Goal: Information Seeking & Learning: Find specific fact

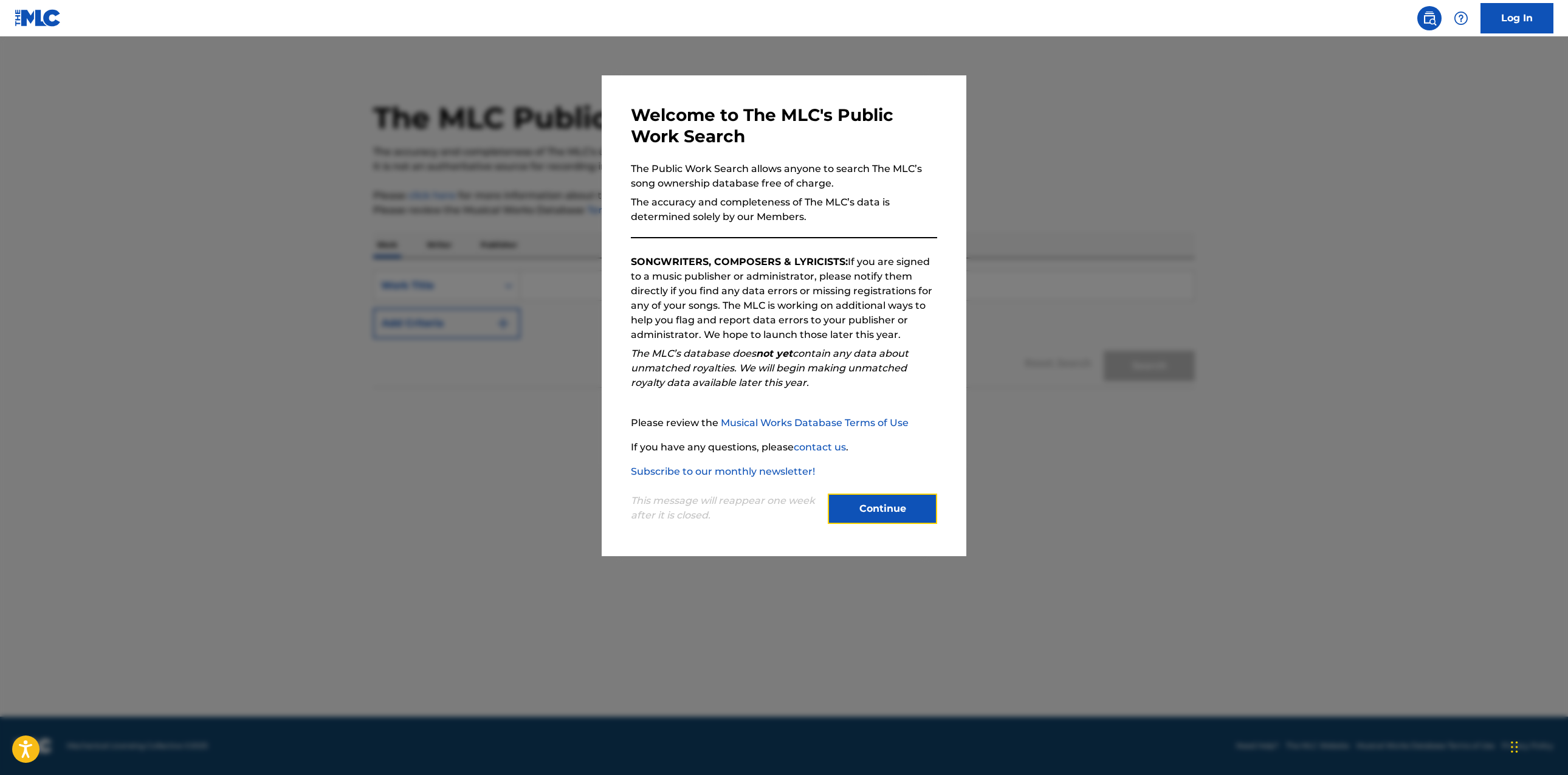
drag, startPoint x: 885, startPoint y: 497, endPoint x: 885, endPoint y: 487, distance: 10.0
click at [885, 497] on button "Continue" at bounding box center [883, 508] width 110 height 30
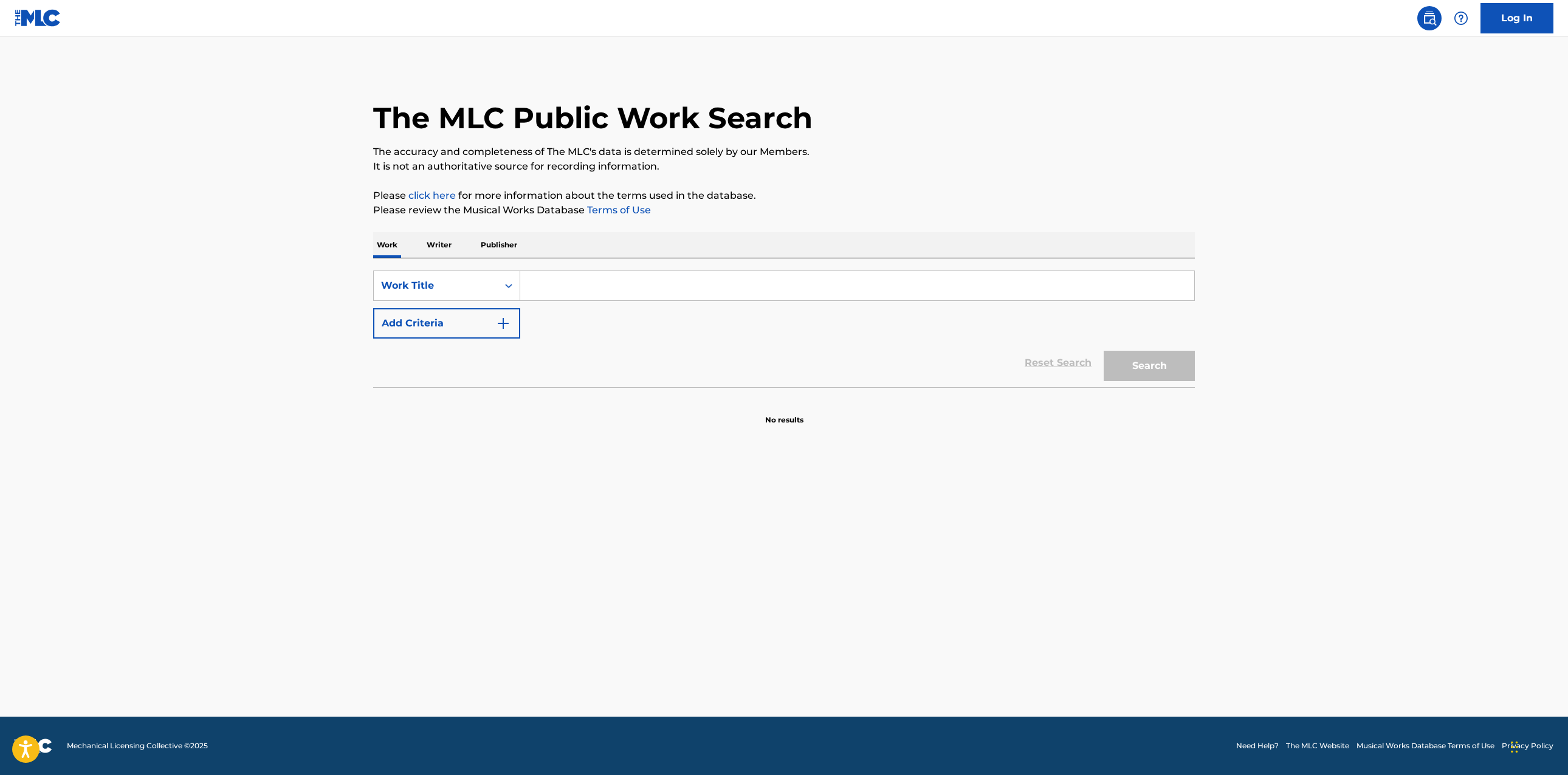
click at [764, 278] on input "Search Form" at bounding box center [857, 286] width 674 height 29
type input "paper route"
click at [468, 318] on button "Add Criteria" at bounding box center [446, 323] width 147 height 30
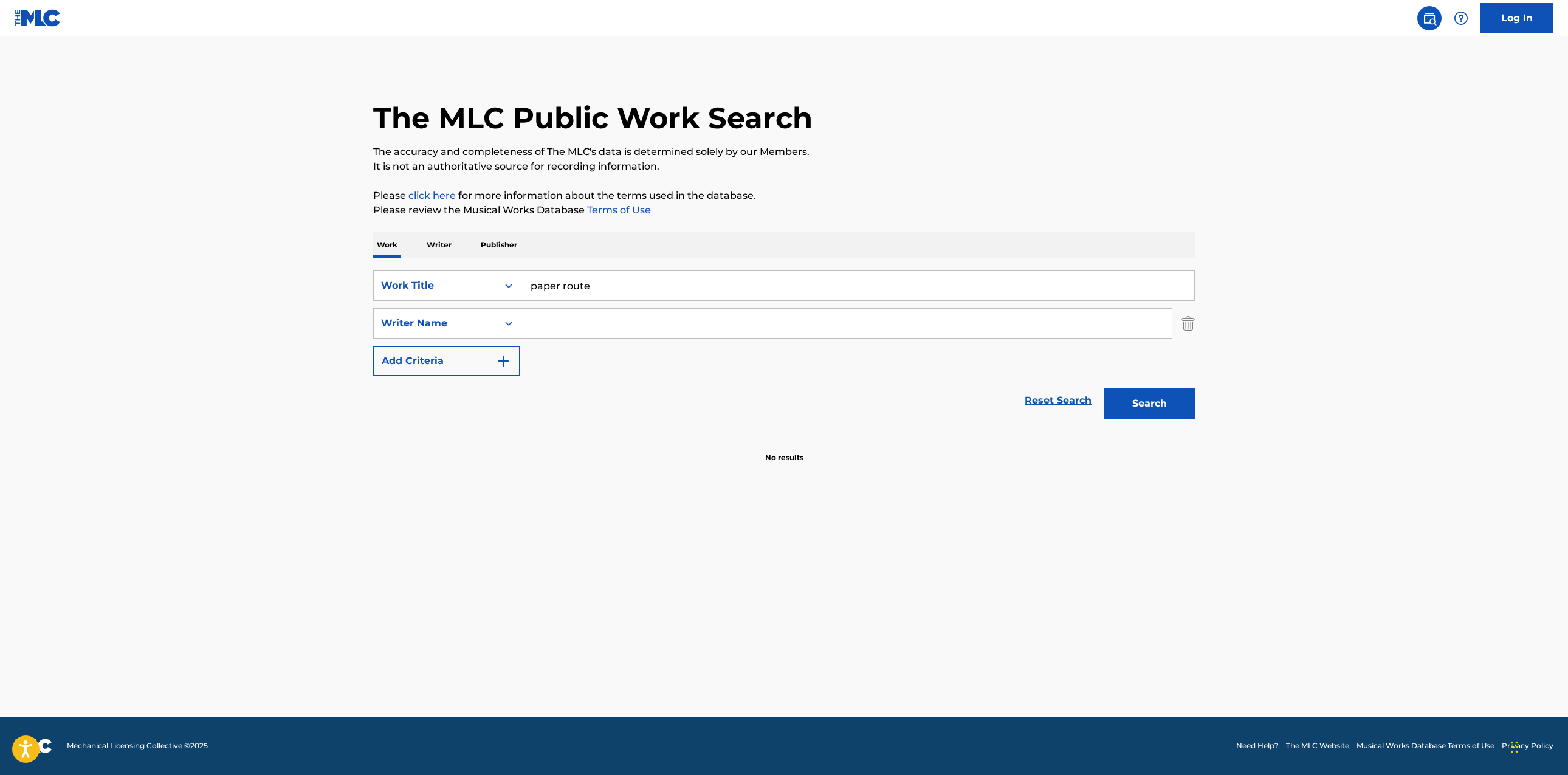
click at [574, 324] on input "Search Form" at bounding box center [846, 323] width 652 height 29
click at [1104, 388] on button "Search" at bounding box center [1150, 403] width 91 height 30
click at [531, 321] on input "[PERSON_NAME]" at bounding box center [846, 323] width 652 height 29
type input "[PERSON_NAME]"
click at [1104, 388] on button "Search" at bounding box center [1150, 403] width 91 height 30
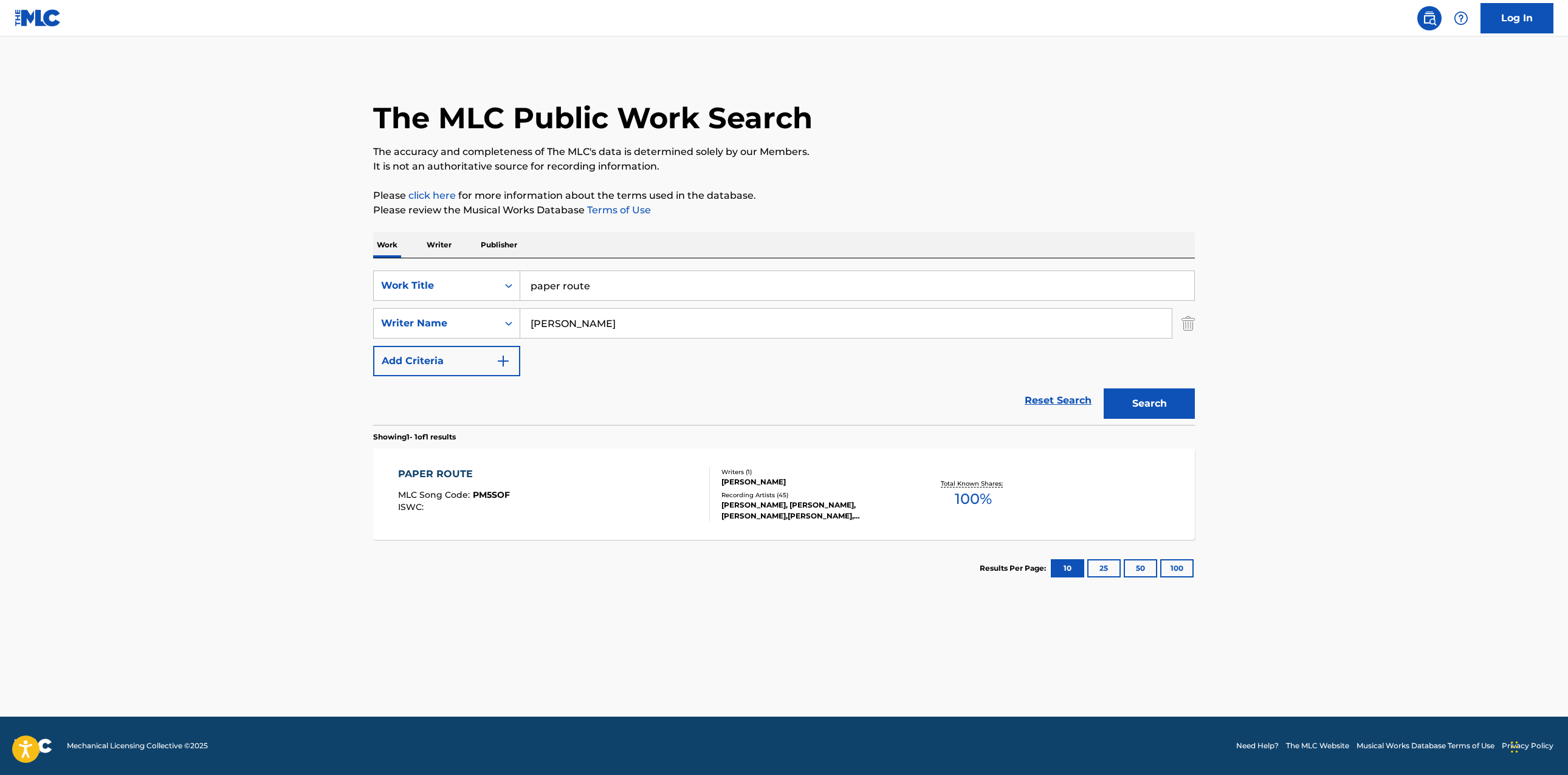
click at [1054, 500] on div "PAPER ROUTE MLC Song Code : PM5SOF ISWC : Writers ( 1 ) [PERSON_NAME] Recording…" at bounding box center [784, 494] width 822 height 92
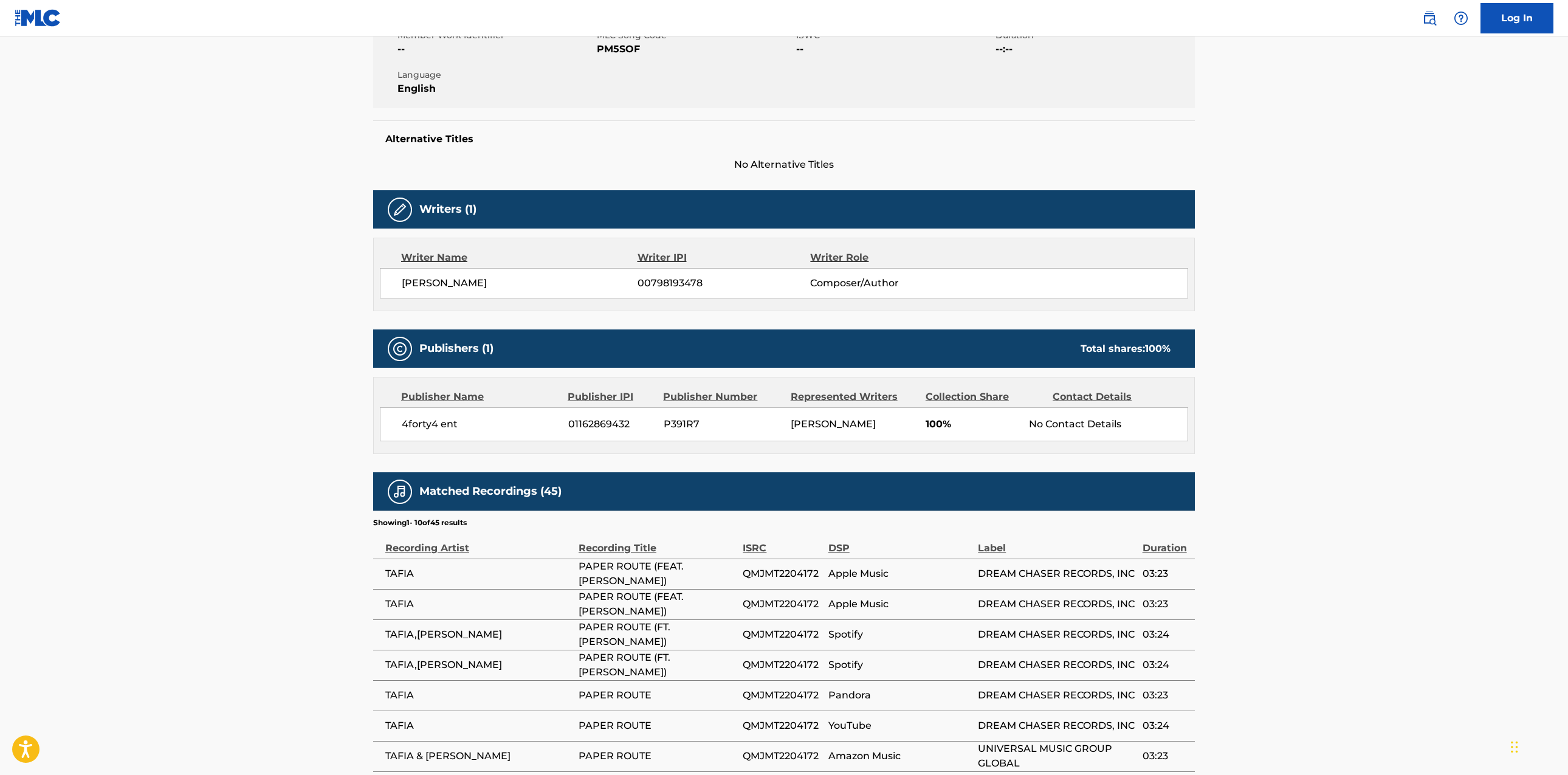
scroll to position [240, 0]
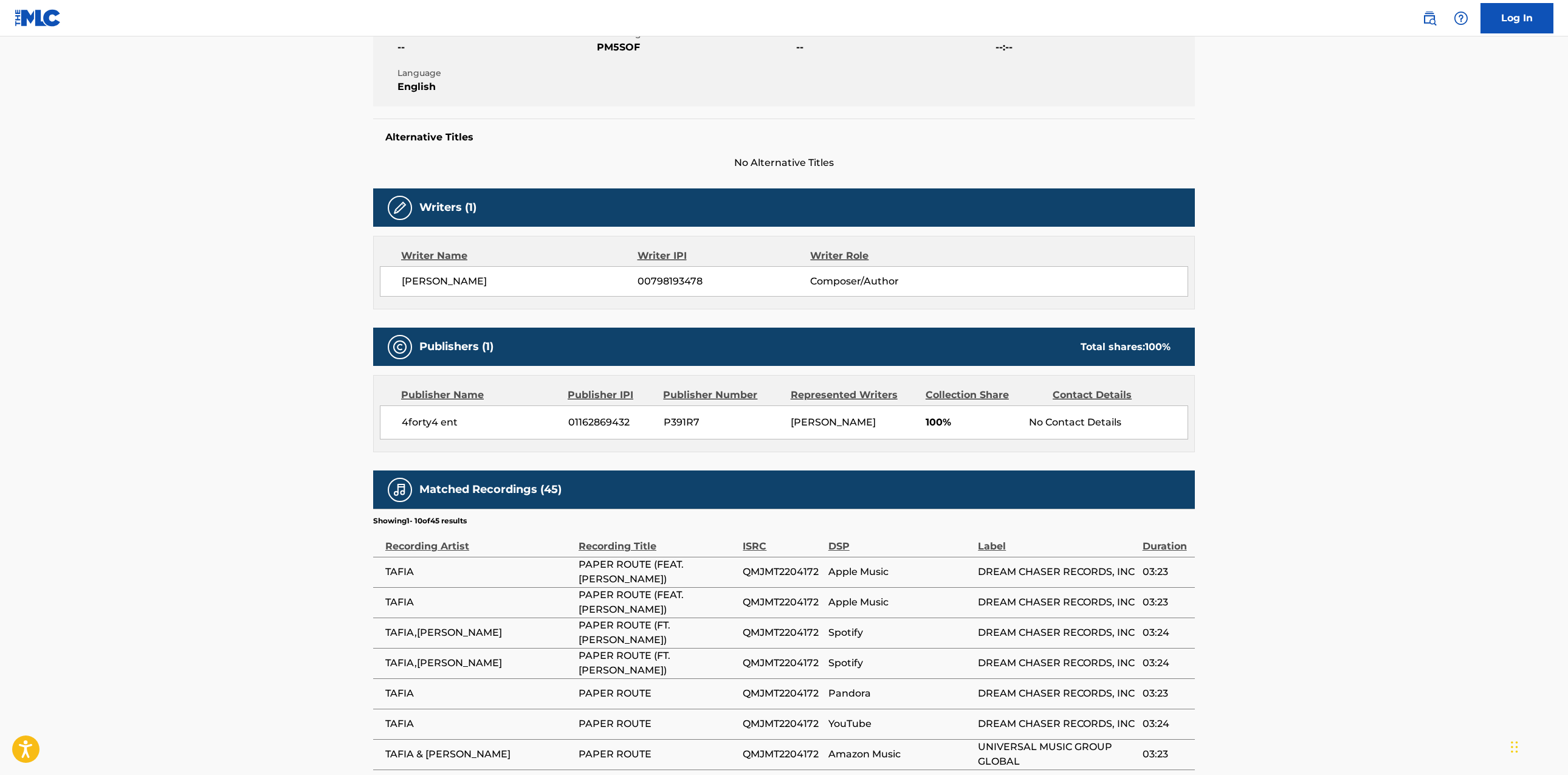
click at [461, 424] on span "4forty4 ent" at bounding box center [481, 423] width 158 height 14
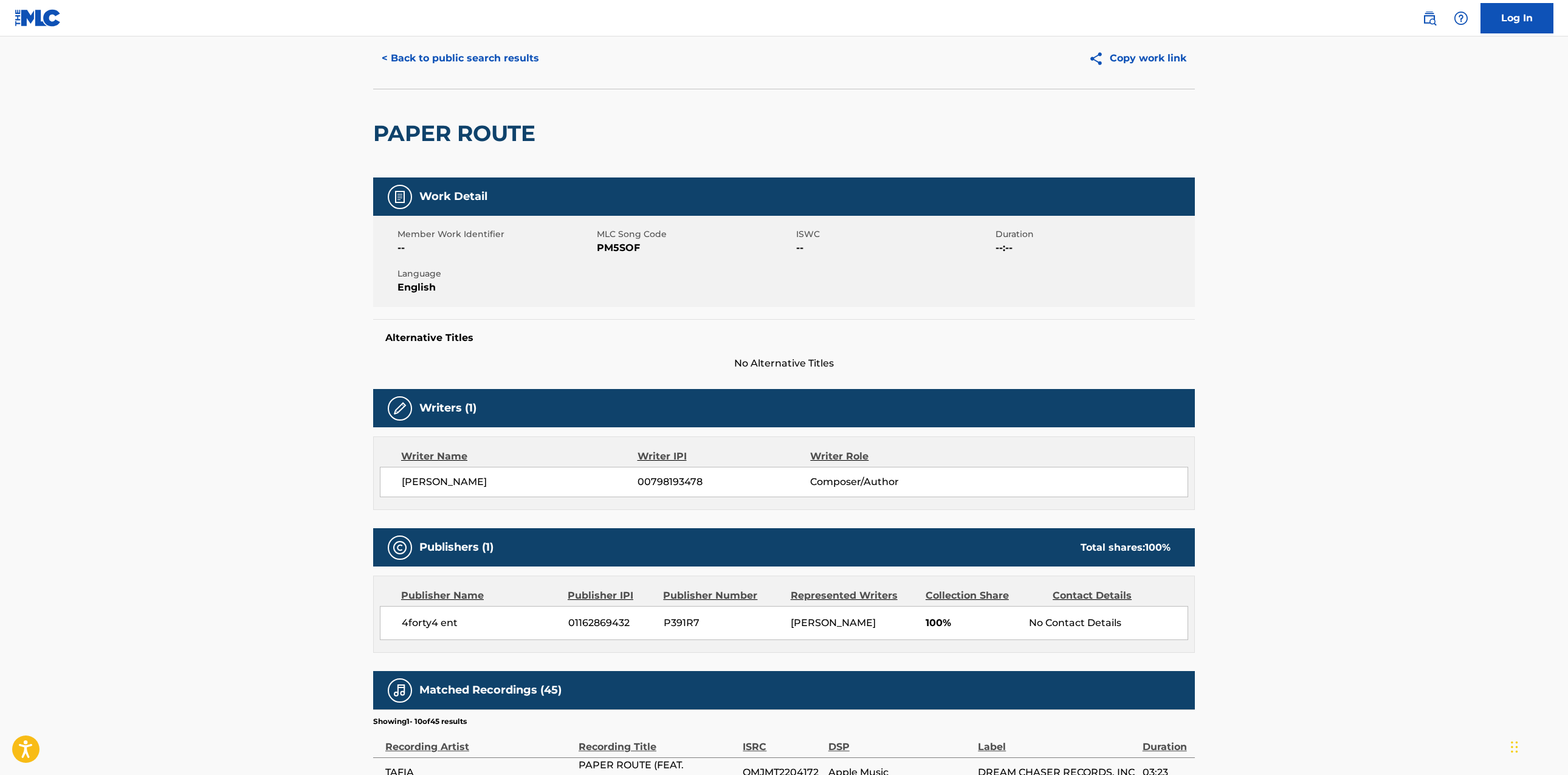
scroll to position [0, 0]
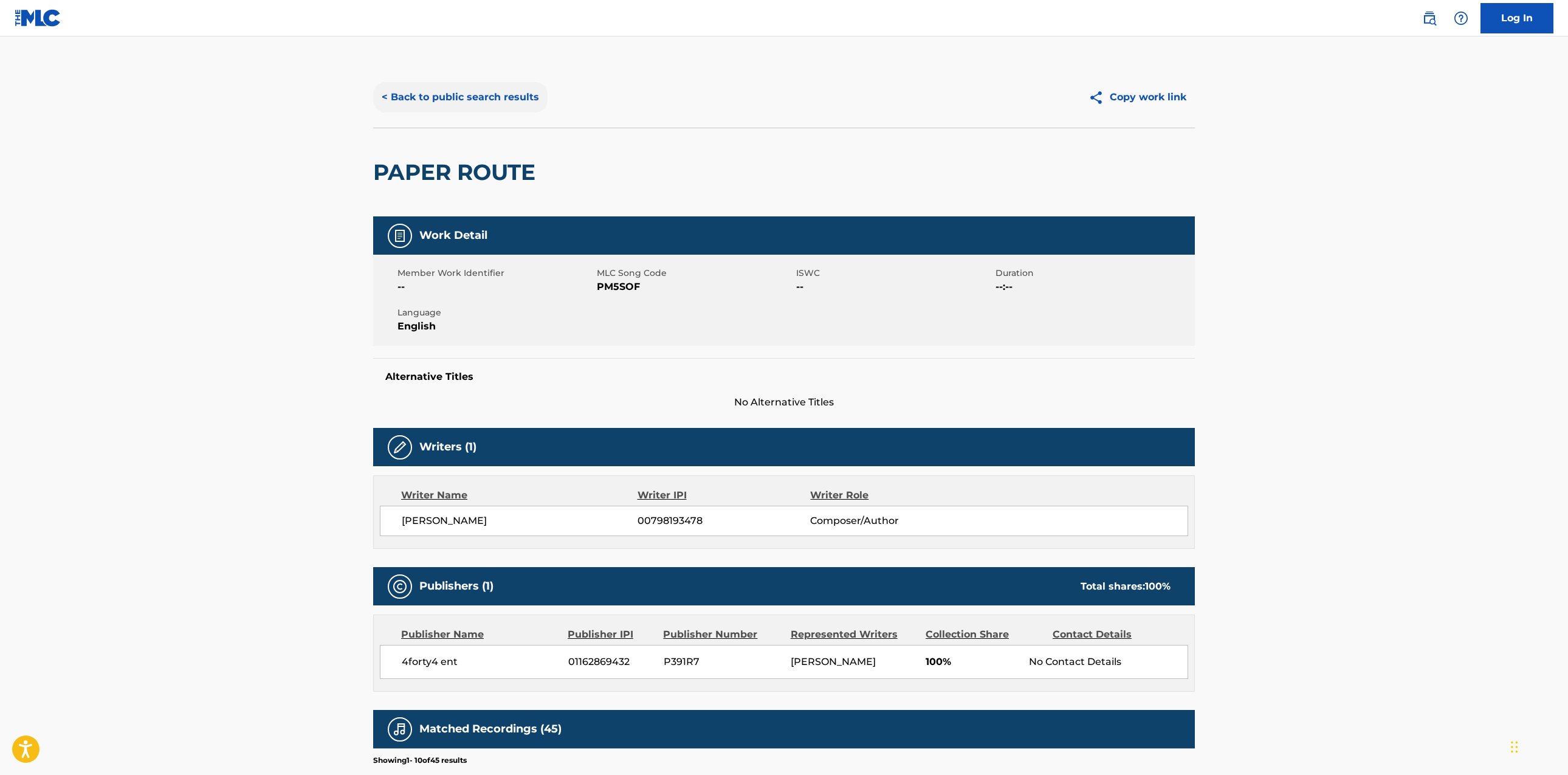
click at [461, 91] on button "< Back to public search results" at bounding box center [460, 97] width 174 height 30
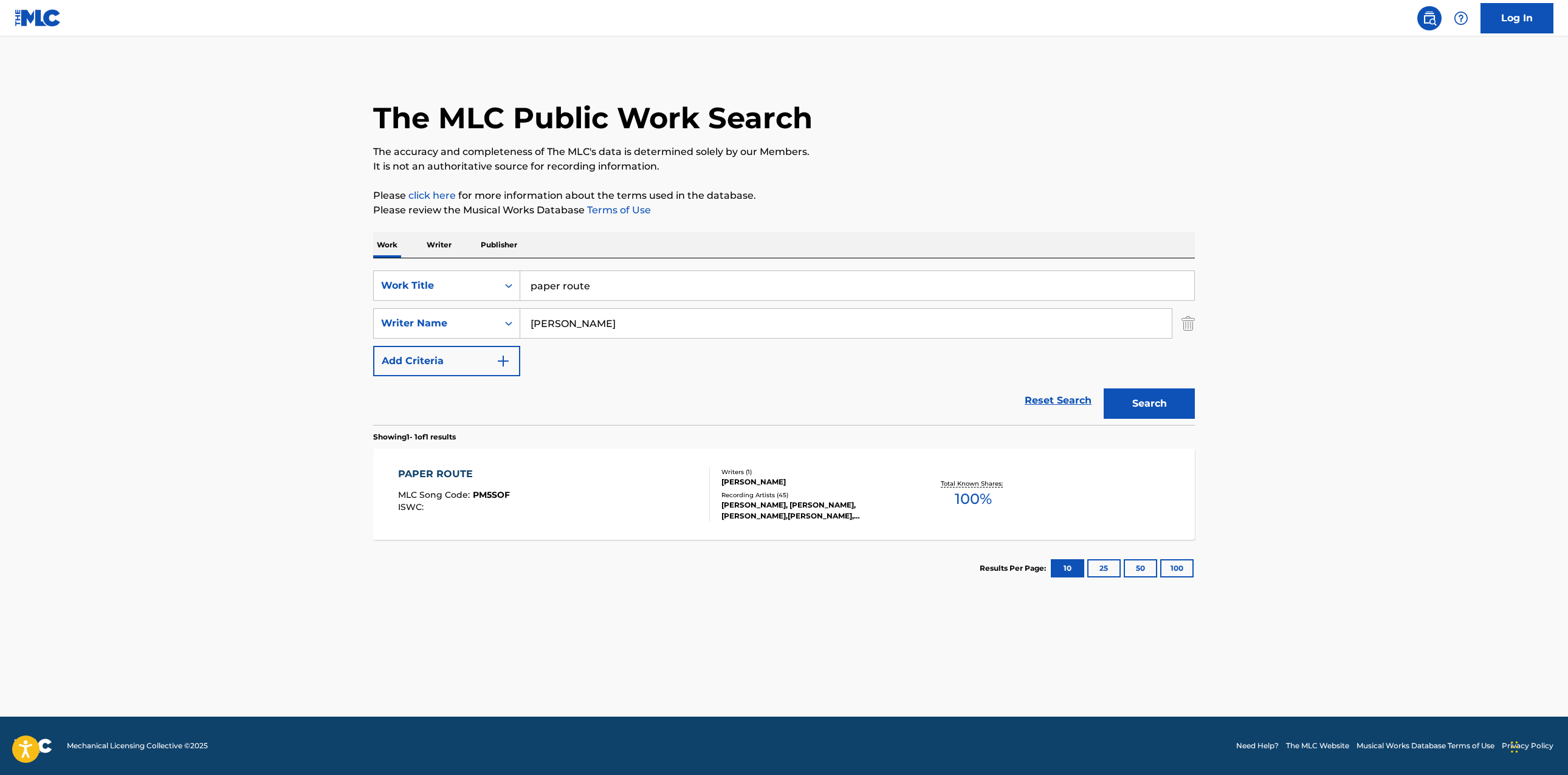
click at [648, 329] on input "[PERSON_NAME]" at bounding box center [846, 323] width 652 height 29
paste input "[PERSON_NAME] [PERSON_NAME] Jr."
type input "[PERSON_NAME] [PERSON_NAME] Jr."
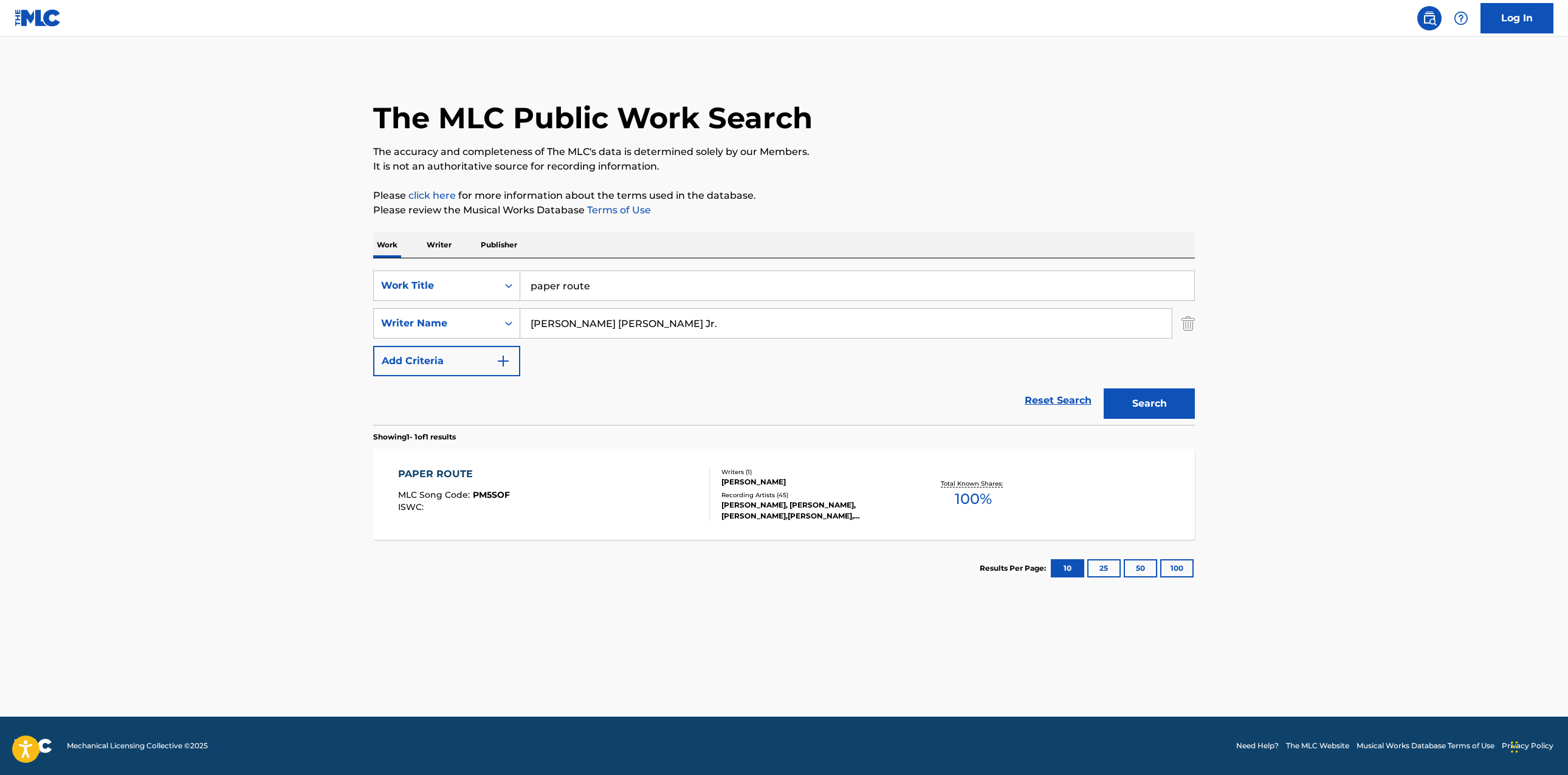
click at [1104, 388] on button "Search" at bounding box center [1150, 403] width 91 height 30
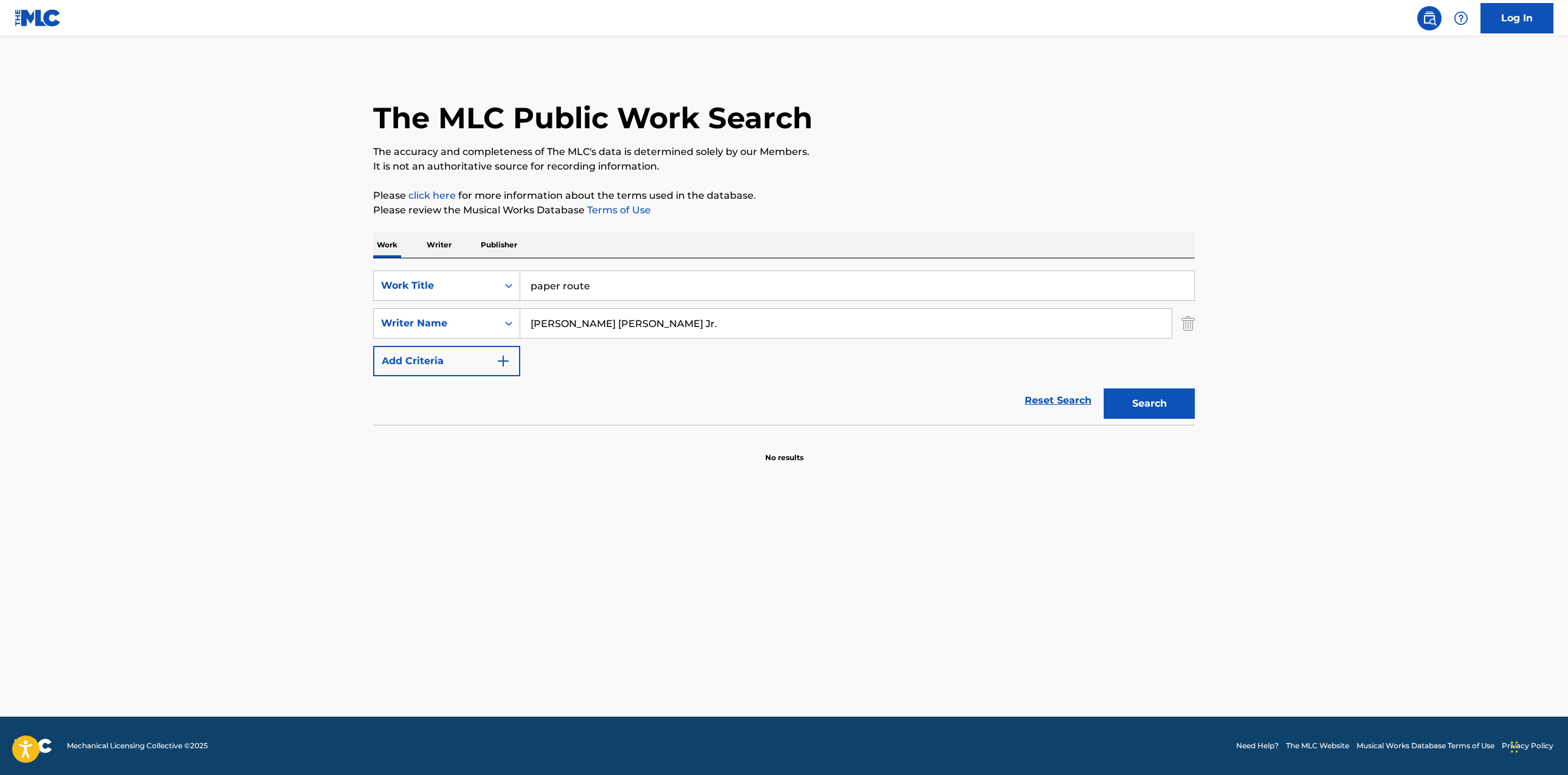
click at [652, 326] on input "[PERSON_NAME] [PERSON_NAME] Jr." at bounding box center [846, 323] width 652 height 29
drag, startPoint x: 652, startPoint y: 326, endPoint x: 509, endPoint y: 316, distance: 143.3
click at [651, 326] on input "[PERSON_NAME] [PERSON_NAME] Jr." at bounding box center [846, 323] width 652 height 29
click at [476, 314] on div "Writer Name" at bounding box center [436, 323] width 124 height 23
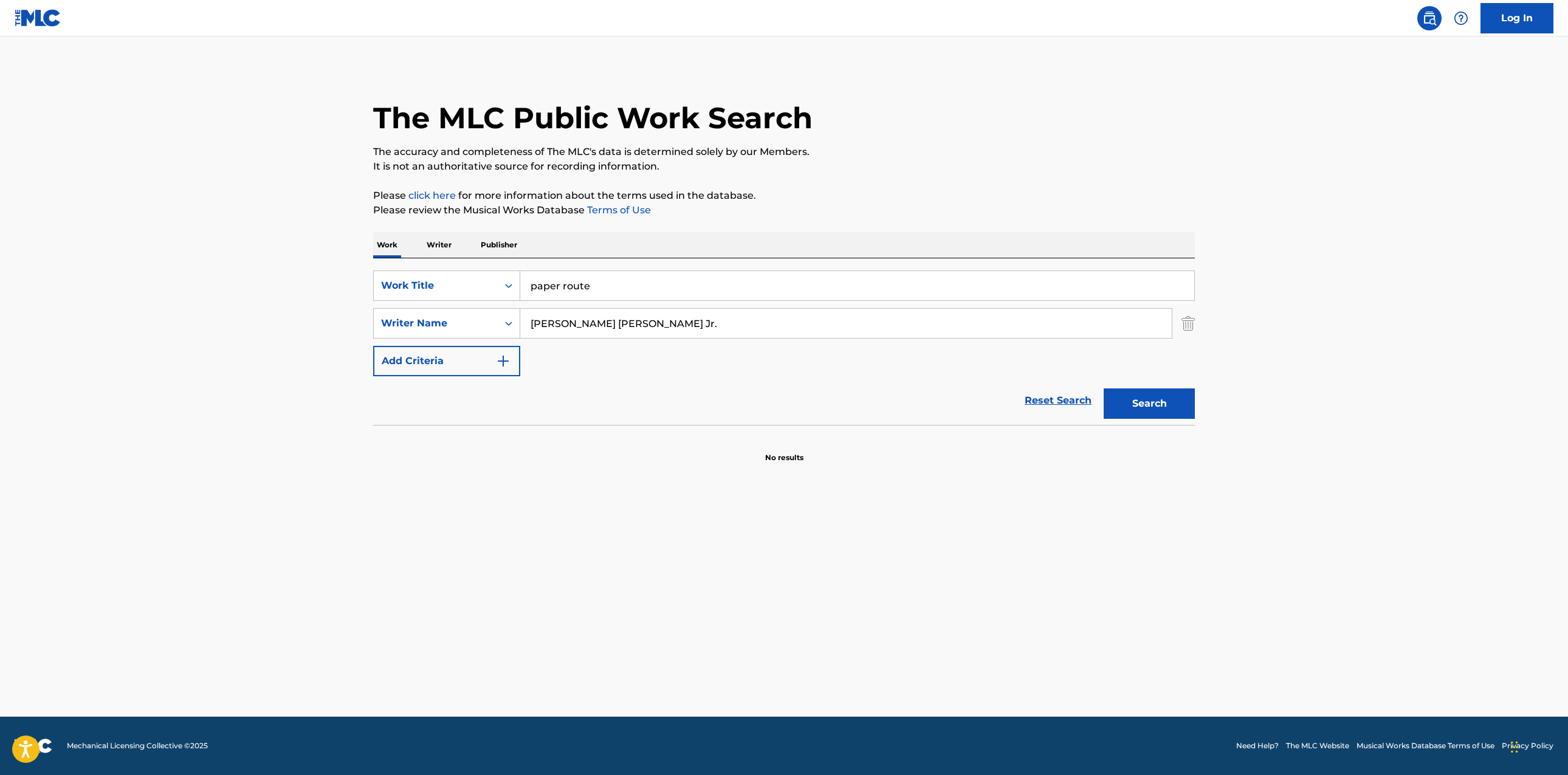
drag, startPoint x: 607, startPoint y: 388, endPoint x: 662, endPoint y: 383, distance: 55.2
click at [607, 388] on div "Reset Search Search" at bounding box center [784, 400] width 822 height 49
click at [675, 318] on input "[PERSON_NAME] [PERSON_NAME] Jr." at bounding box center [846, 323] width 652 height 29
click at [675, 318] on input "[PERSON_NAME] [PERSON_NAME] Jr." at bounding box center [846, 323] width 652 height 29
click at [675, 318] on input "[PERSON_NAME] [PERSON_NAME] Jr." at bounding box center [846, 323] width 652 height 29
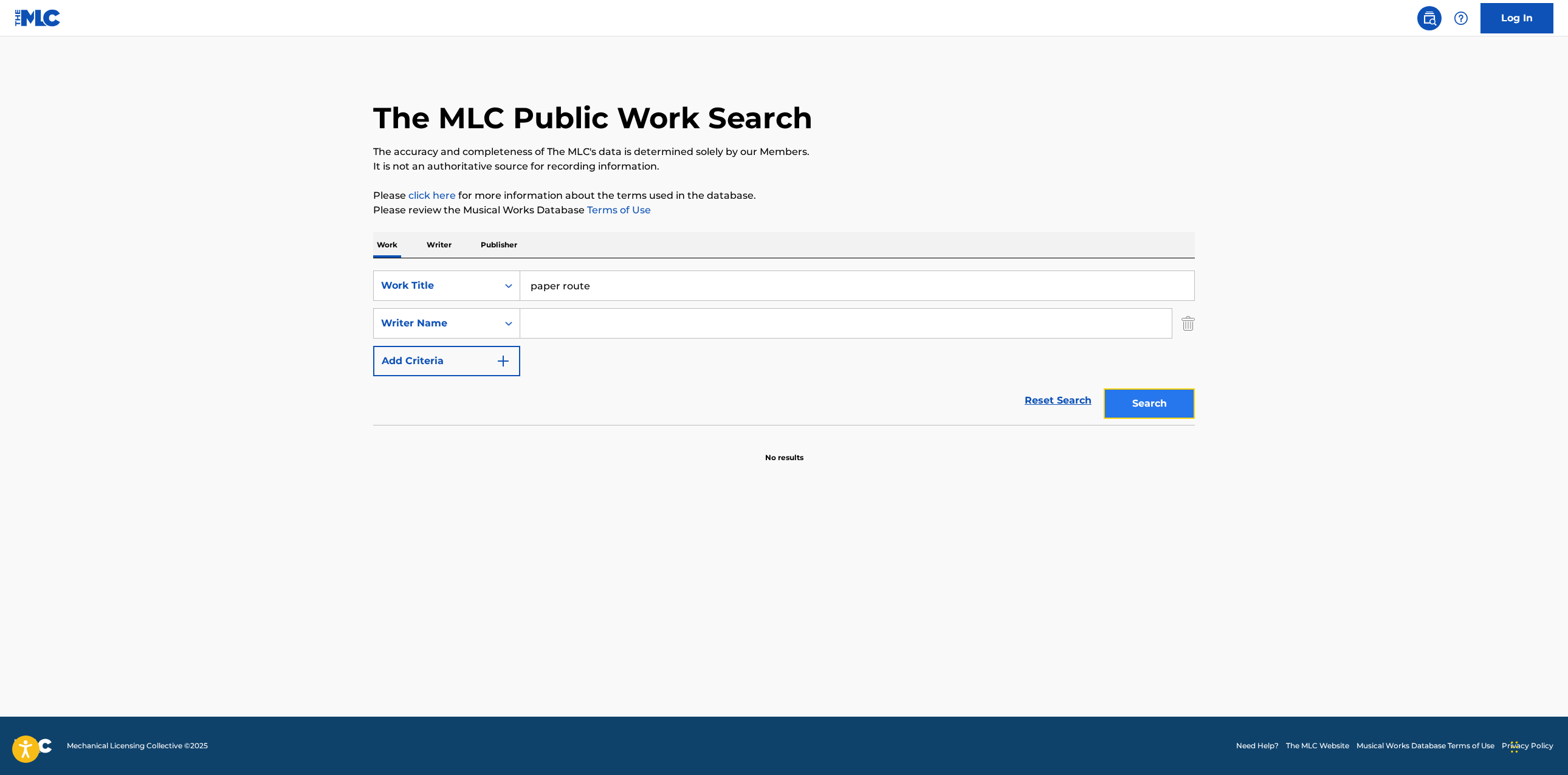
click at [1127, 409] on button "Search" at bounding box center [1150, 403] width 91 height 30
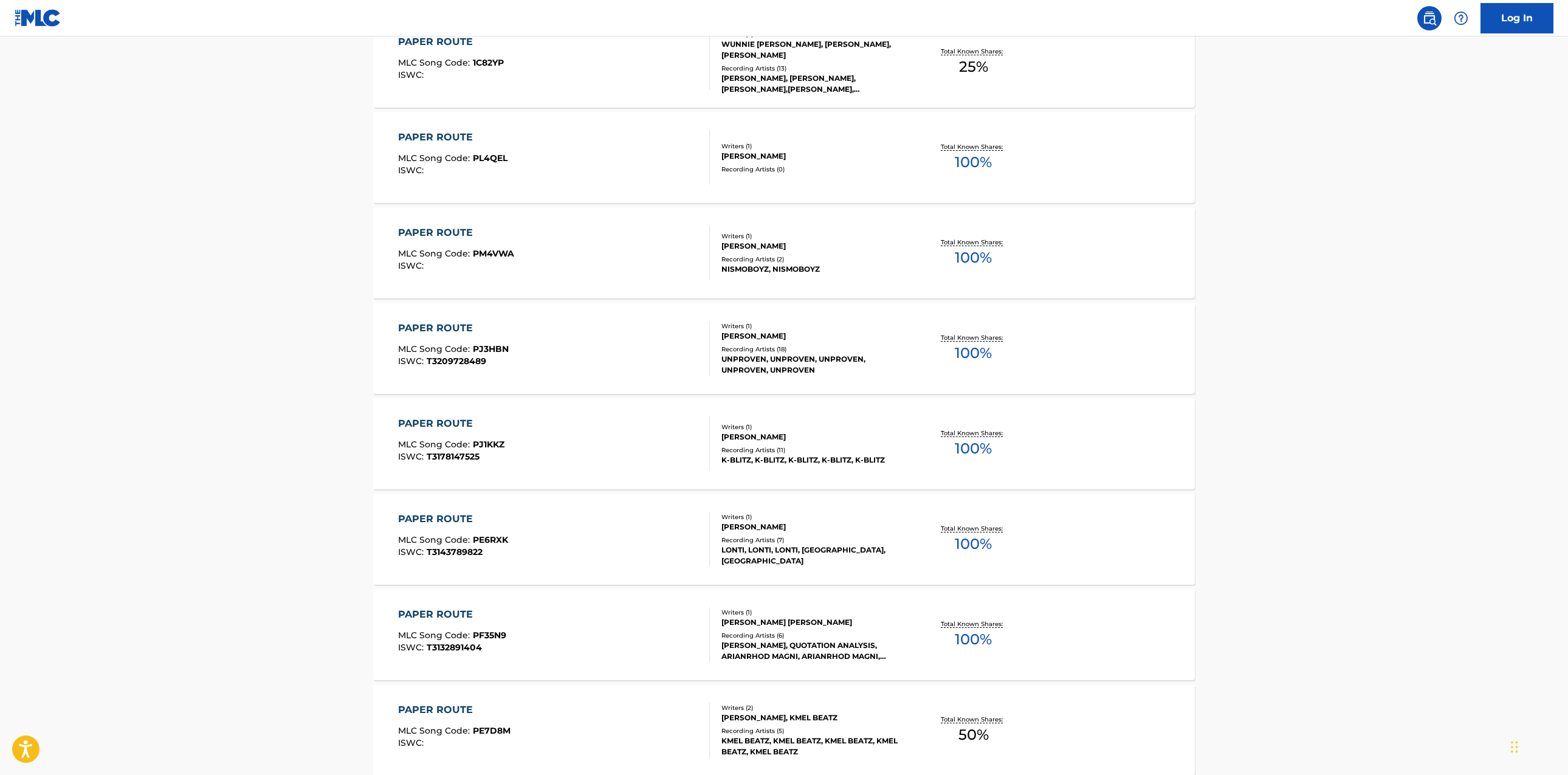
scroll to position [751, 0]
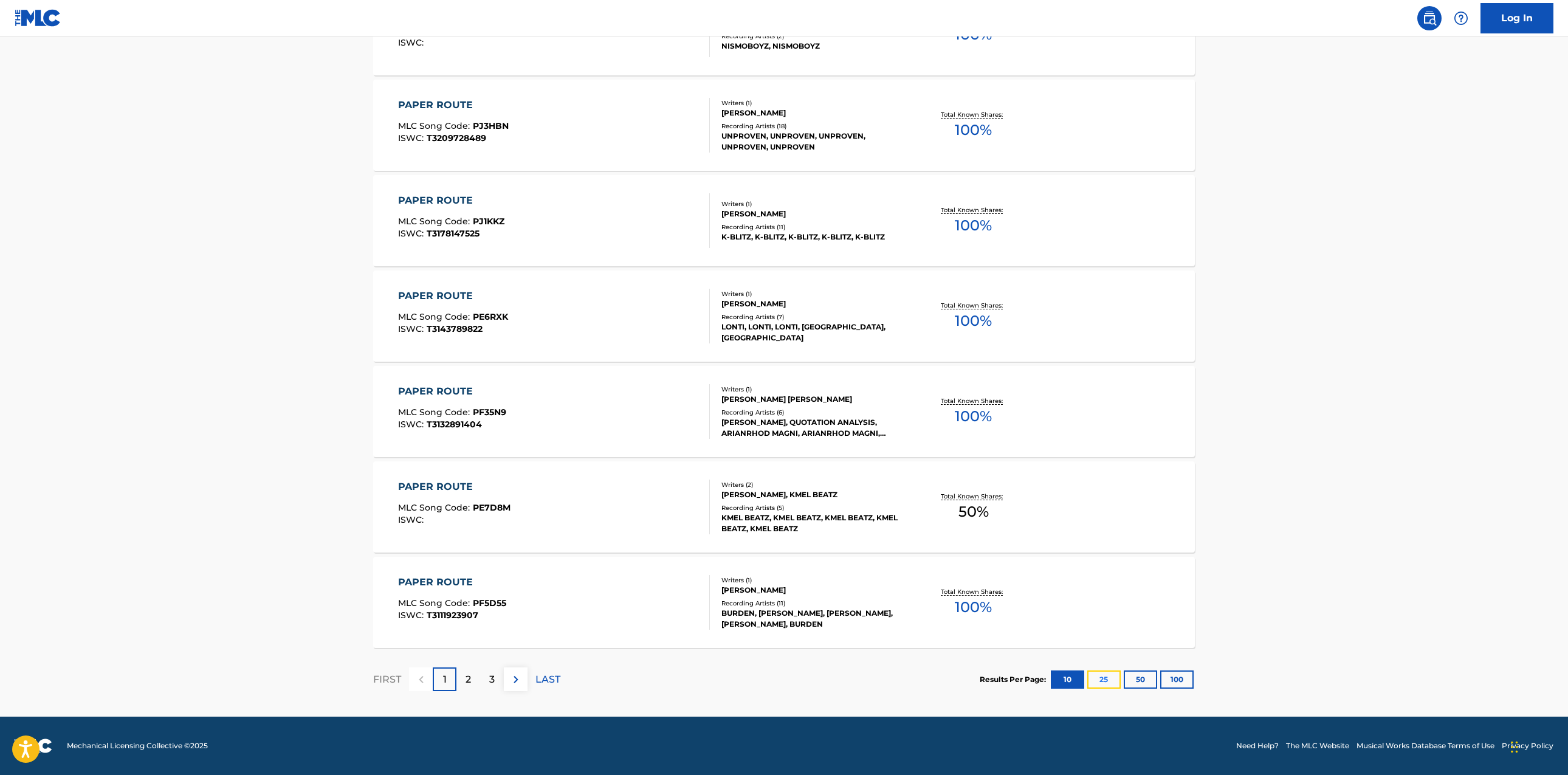
click at [1110, 673] on button "25" at bounding box center [1104, 680] width 33 height 18
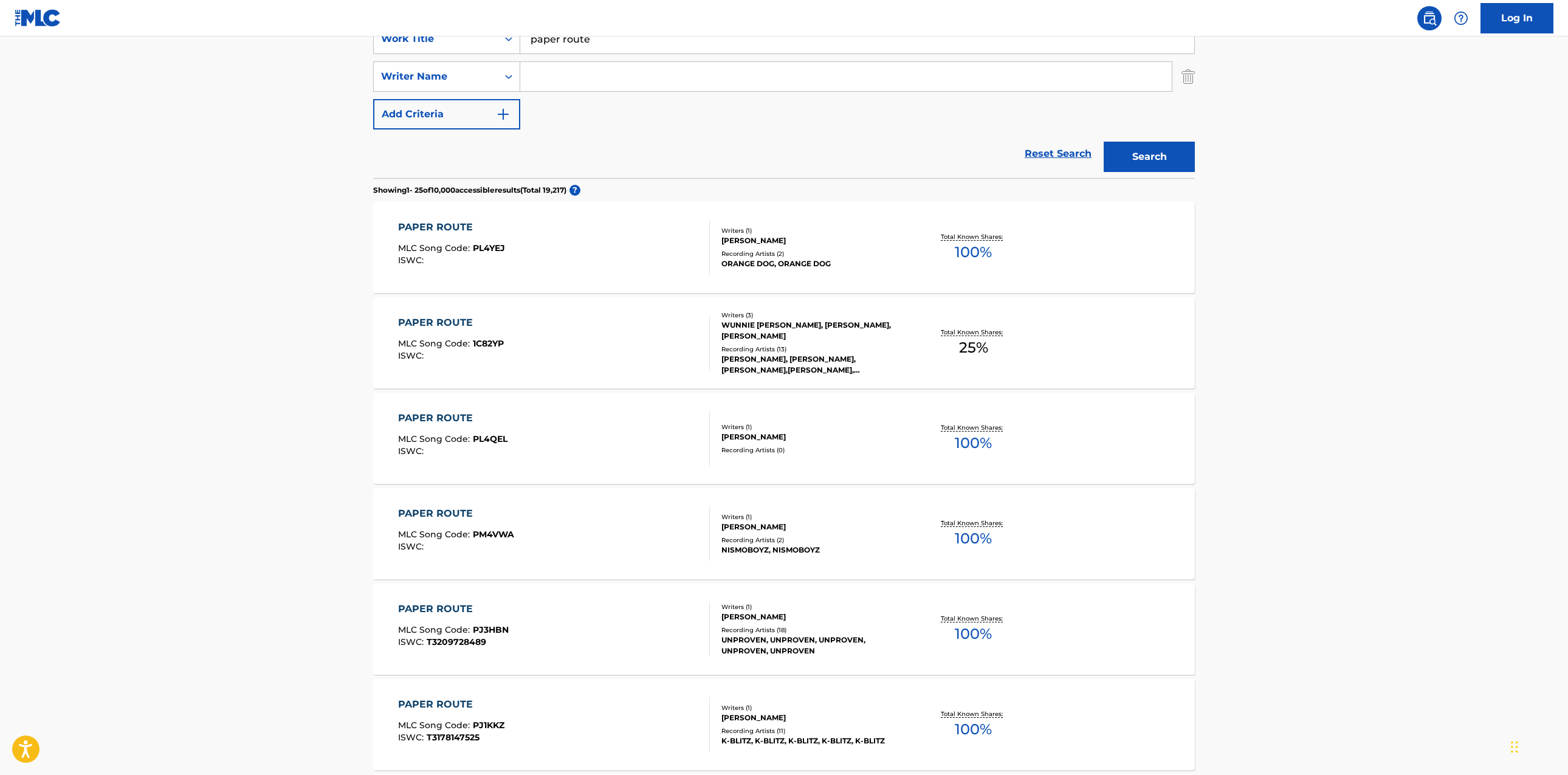
scroll to position [246, 0]
